Goal: Book appointment/travel/reservation

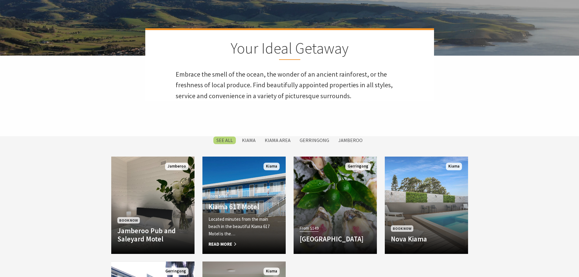
scroll to position [274, 0]
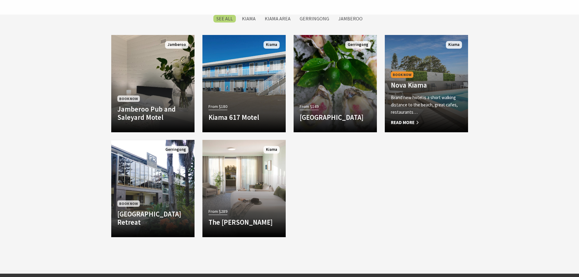
click at [429, 71] on div "Book Now Nova Kiama [GEOGRAPHIC_DATA] is a short walking distance to the beach,…" at bounding box center [426, 98] width 83 height 56
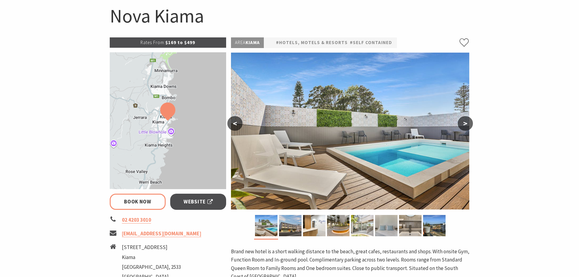
scroll to position [91, 0]
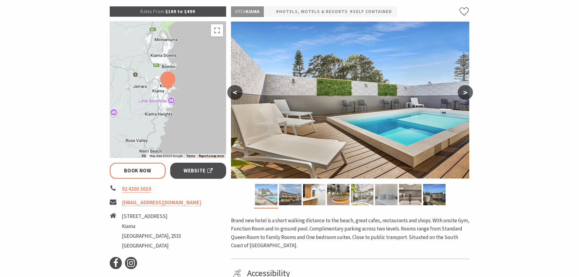
select select "3"
select select "2"
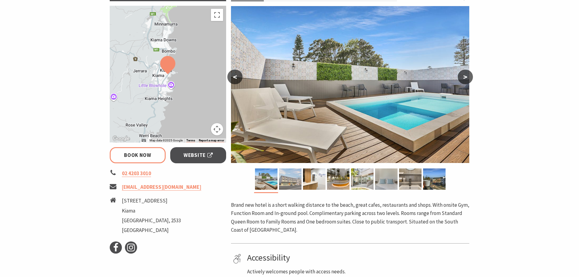
scroll to position [61, 0]
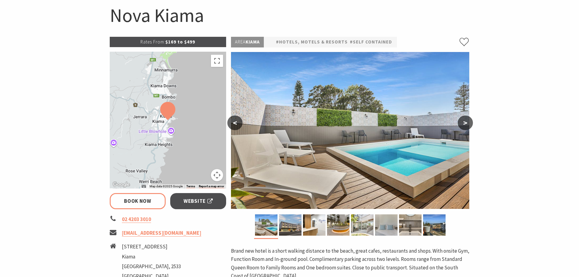
click at [467, 124] on button ">" at bounding box center [465, 122] width 15 height 15
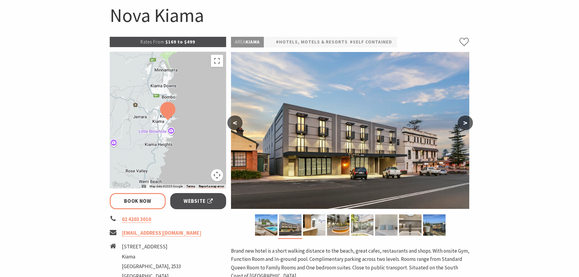
click at [464, 124] on button ">" at bounding box center [465, 122] width 15 height 15
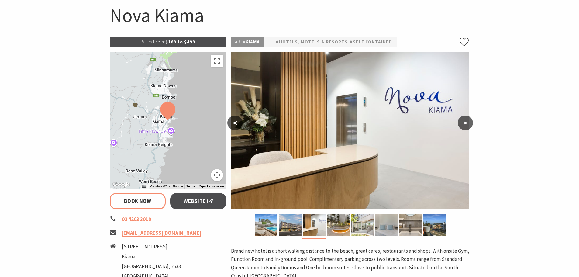
click at [464, 124] on button ">" at bounding box center [465, 122] width 15 height 15
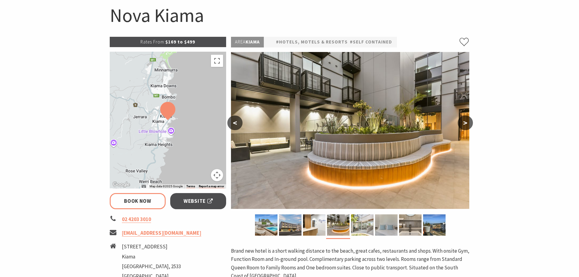
click at [464, 124] on button ">" at bounding box center [465, 122] width 15 height 15
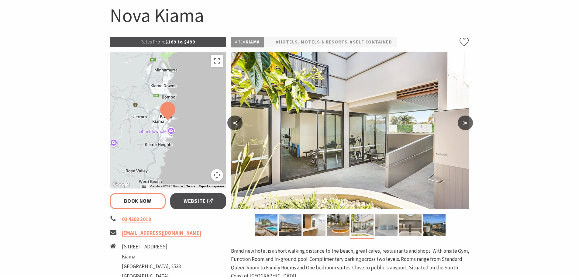
click at [464, 124] on button ">" at bounding box center [465, 122] width 15 height 15
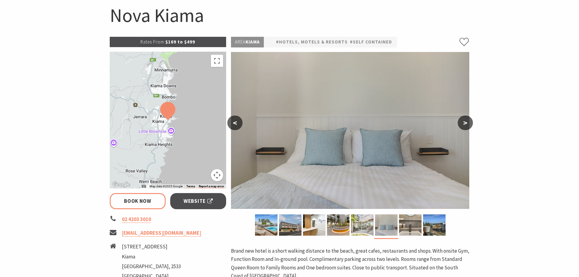
click at [464, 124] on button ">" at bounding box center [465, 122] width 15 height 15
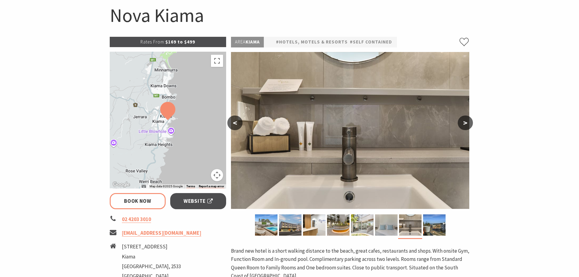
click at [464, 124] on button ">" at bounding box center [465, 122] width 15 height 15
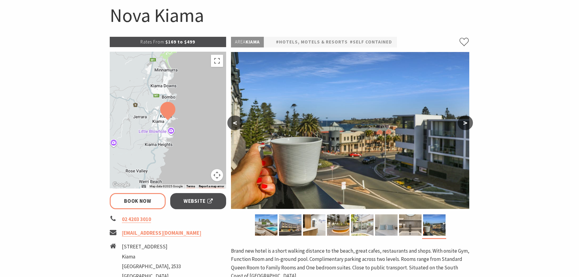
click at [464, 124] on button ">" at bounding box center [465, 122] width 15 height 15
click at [468, 123] on button ">" at bounding box center [465, 122] width 15 height 15
click at [465, 123] on button ">" at bounding box center [465, 122] width 15 height 15
click at [268, 222] on img at bounding box center [266, 224] width 22 height 21
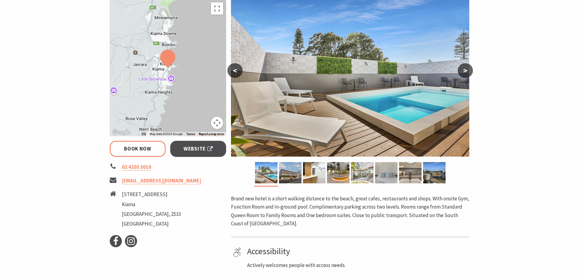
scroll to position [30, 0]
